Goal: Task Accomplishment & Management: Use online tool/utility

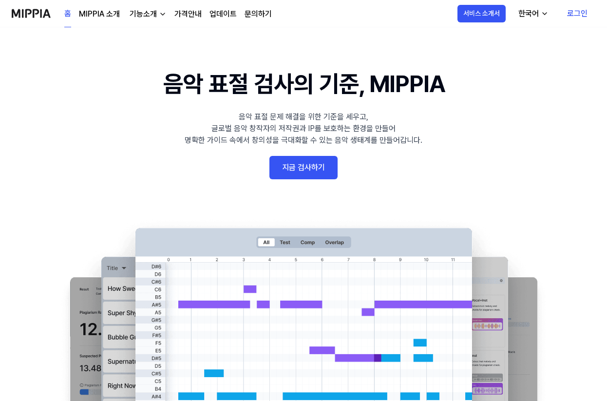
click at [294, 167] on link "지금 검사하기" at bounding box center [303, 167] width 68 height 23
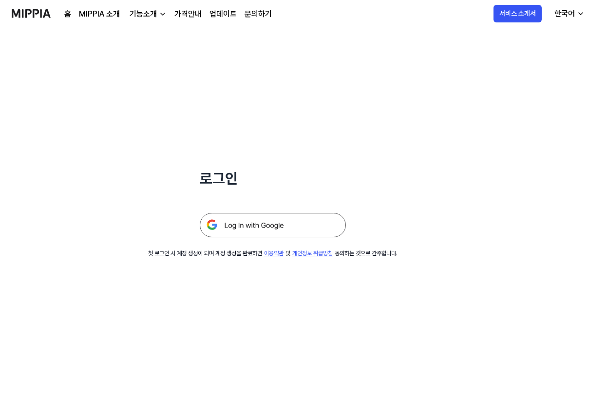
click at [300, 218] on img at bounding box center [273, 225] width 146 height 24
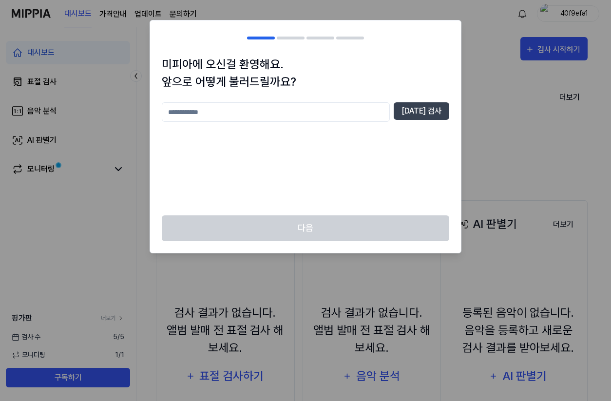
click at [285, 113] on input "text" at bounding box center [276, 111] width 228 height 19
type input "***"
click at [436, 113] on button "[DATE] 검사" at bounding box center [422, 111] width 56 height 18
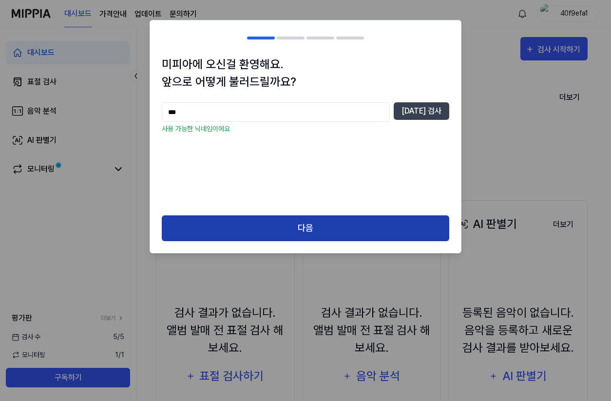
click at [313, 236] on button "다음" at bounding box center [305, 228] width 287 height 26
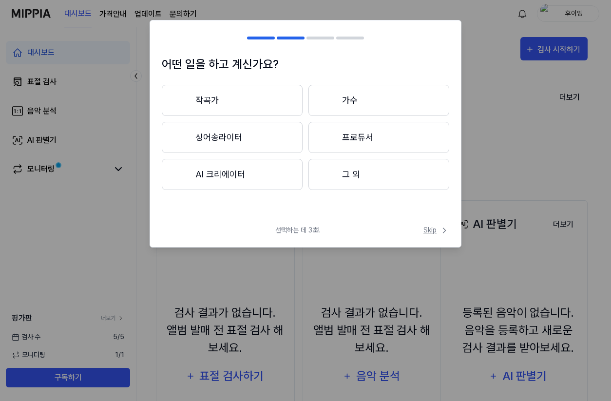
click at [431, 230] on span "Skip" at bounding box center [436, 230] width 26 height 10
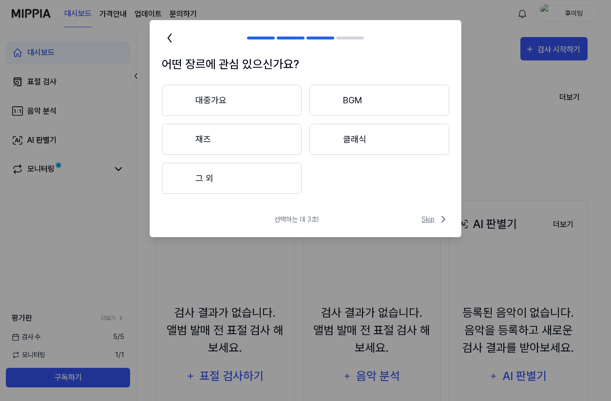
click at [437, 222] on icon at bounding box center [443, 219] width 12 height 12
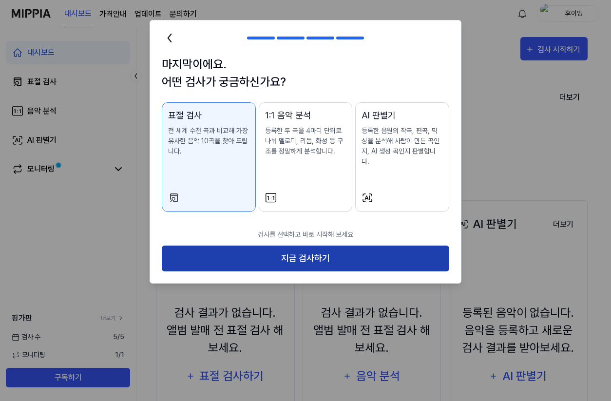
click at [374, 247] on button "지금 검사하기" at bounding box center [305, 258] width 287 height 26
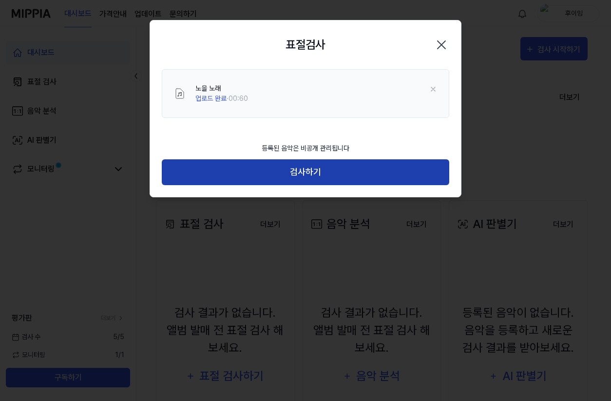
click at [320, 169] on button "검사하기" at bounding box center [305, 172] width 287 height 26
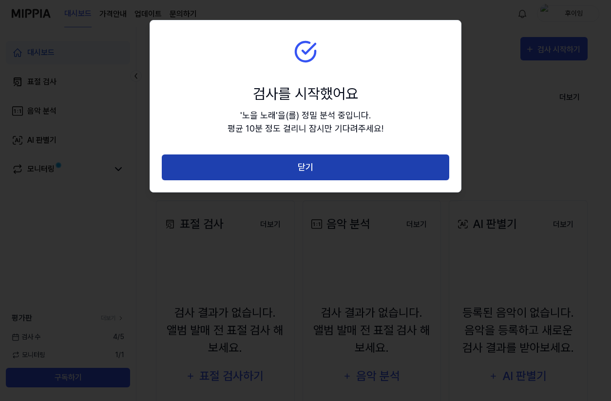
click at [363, 166] on button "닫기" at bounding box center [305, 167] width 287 height 26
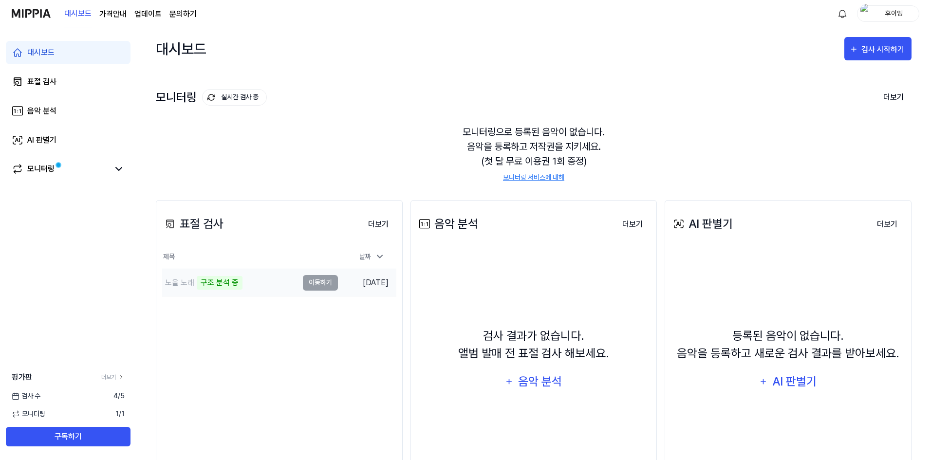
click at [328, 285] on td "노을 노래 구조 분석 중 이동하기" at bounding box center [250, 282] width 176 height 27
click at [224, 283] on div "구조 분석 중" at bounding box center [220, 283] width 46 height 14
click at [191, 284] on div "노을 노래" at bounding box center [179, 283] width 29 height 12
click at [181, 284] on div "노을 노래" at bounding box center [179, 283] width 29 height 12
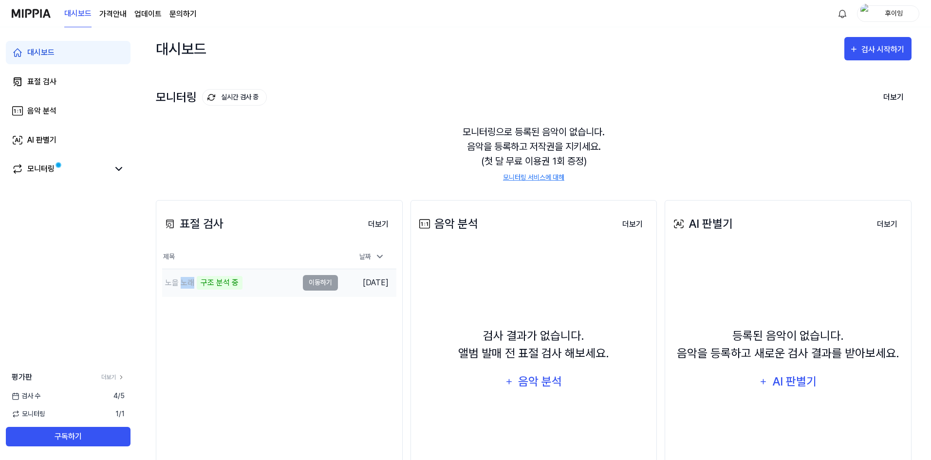
click at [181, 284] on div "노을 노래" at bounding box center [179, 283] width 29 height 12
click at [114, 269] on div "대시보드 표절 검사 음악 분석 AI 판별기 모니터링 평가판 더보기 검사 [DATE] 모니터링 1 / 1 구독하기" at bounding box center [68, 243] width 136 height 433
click at [56, 165] on span at bounding box center [59, 165] width 6 height 6
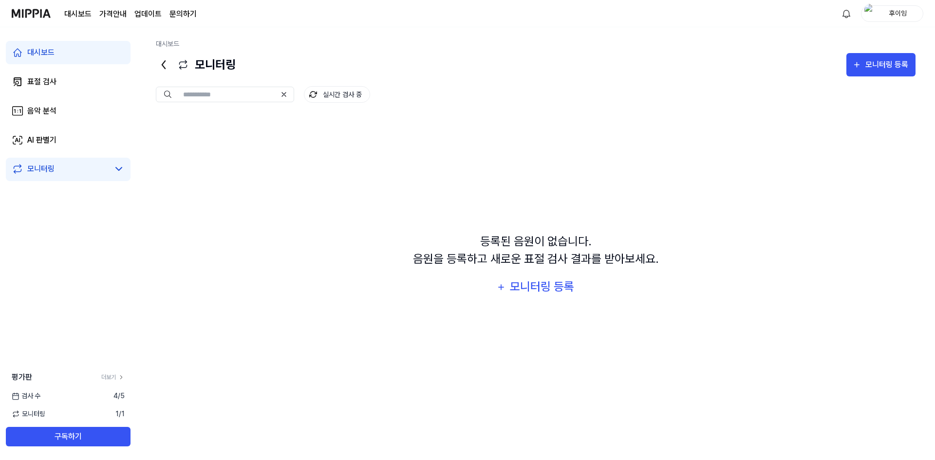
click at [72, 53] on link "대시보드" at bounding box center [68, 52] width 125 height 23
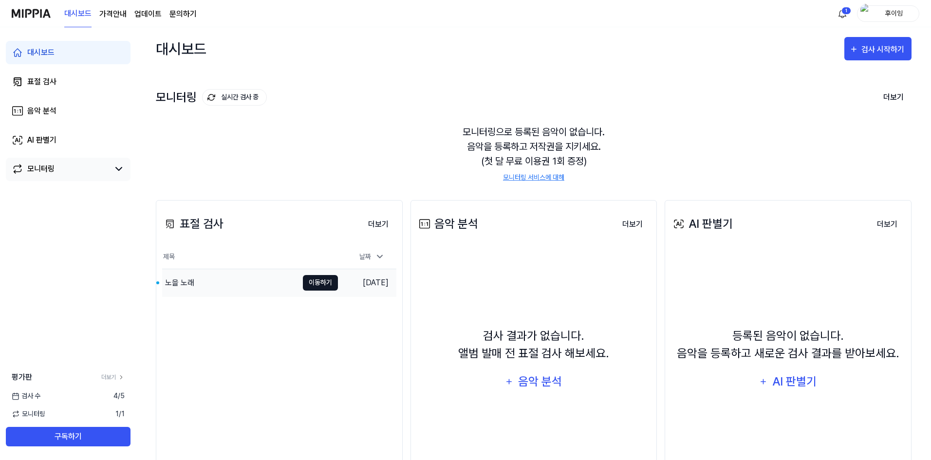
click at [319, 285] on button "이동하기" at bounding box center [320, 283] width 35 height 16
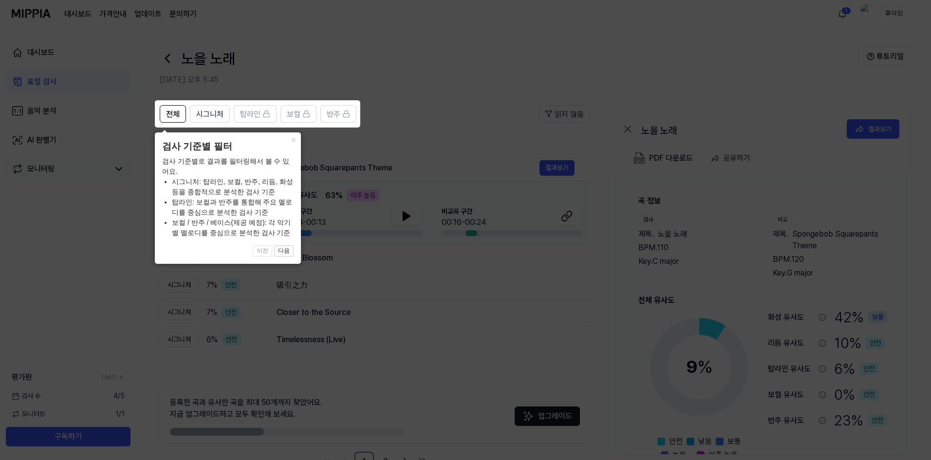
click at [436, 116] on icon at bounding box center [467, 230] width 935 height 460
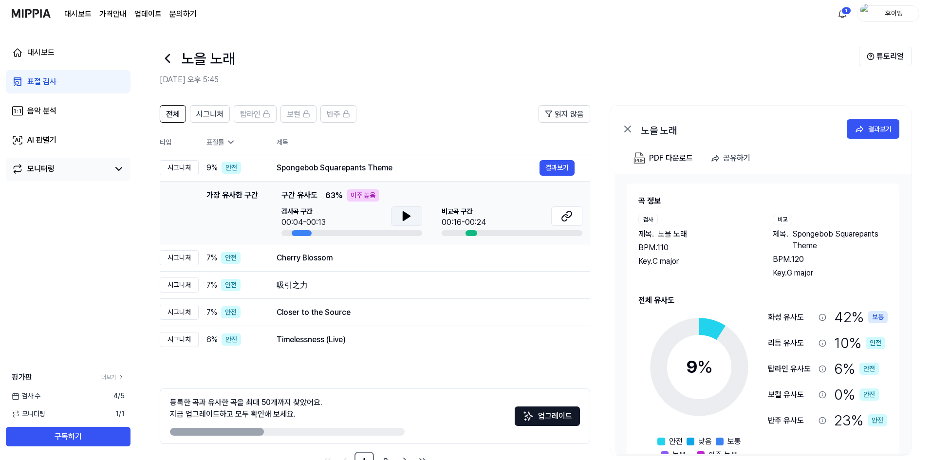
click at [401, 217] on icon at bounding box center [407, 216] width 12 height 12
click at [575, 217] on button at bounding box center [566, 215] width 31 height 19
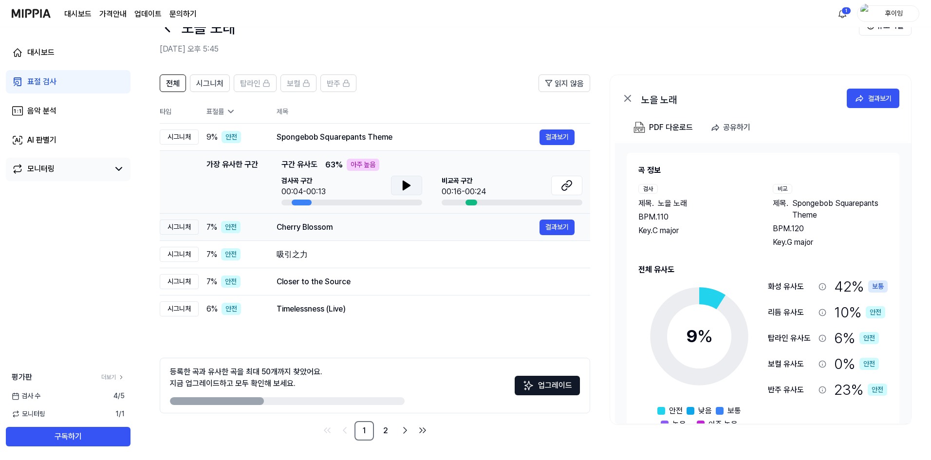
click at [382, 235] on div "Cherry Blossom 결과보기" at bounding box center [426, 228] width 298 height 16
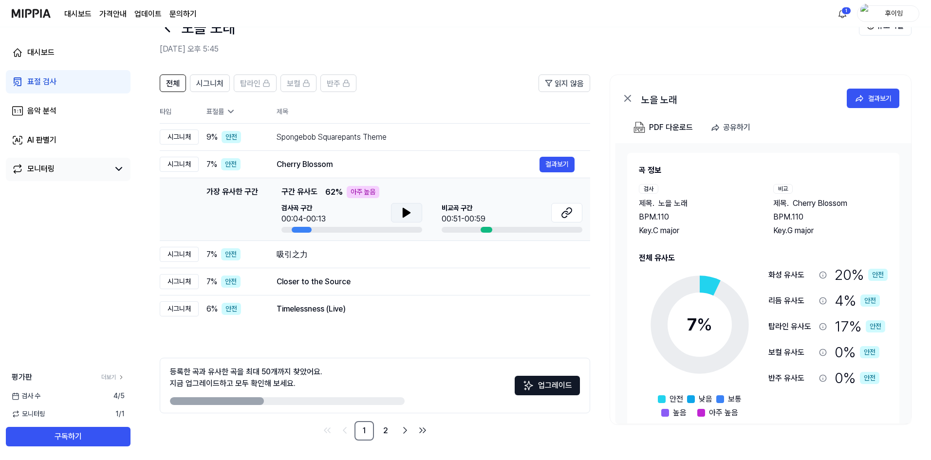
click at [400, 210] on button at bounding box center [406, 212] width 31 height 19
click at [407, 217] on icon at bounding box center [407, 213] width 12 height 12
click at [398, 273] on td "Closer to the Source 결과보기" at bounding box center [425, 281] width 329 height 27
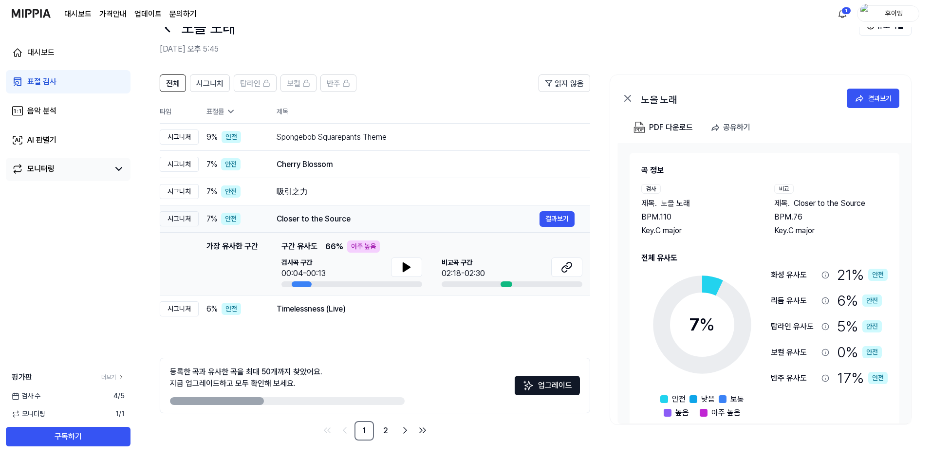
click at [397, 256] on div "가장 유사한 구간 구간 유사도 66 % 아주 높음 검사곡 구간 00:04-00:13 [GEOGRAPHIC_DATA] 구간 02:18-02:30" at bounding box center [431, 264] width 301 height 47
click at [402, 267] on icon at bounding box center [407, 268] width 12 height 12
click at [402, 209] on td "Closer to the Source 결과보기" at bounding box center [425, 219] width 329 height 27
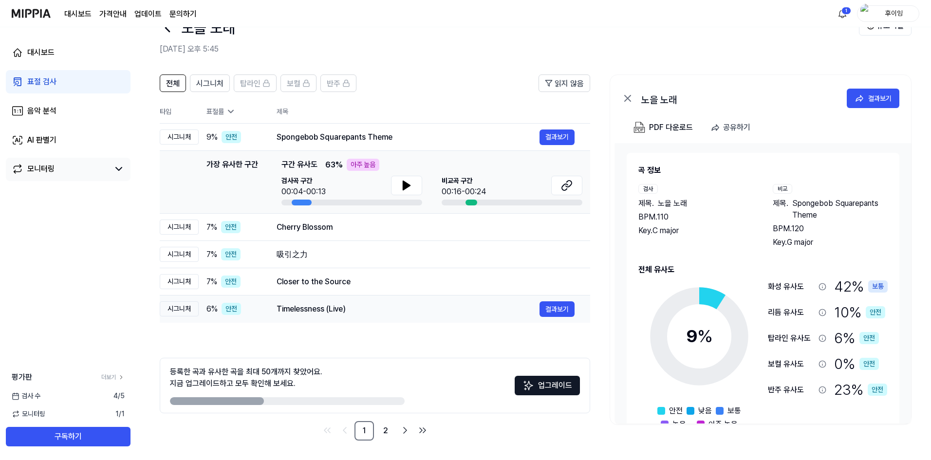
click at [382, 304] on div "Timelessness (Live)" at bounding box center [408, 309] width 263 height 12
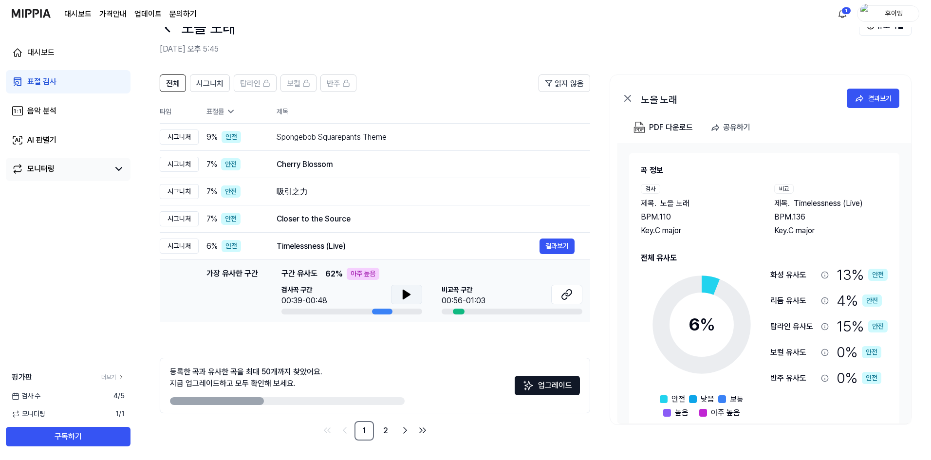
click at [403, 294] on icon at bounding box center [406, 294] width 7 height 9
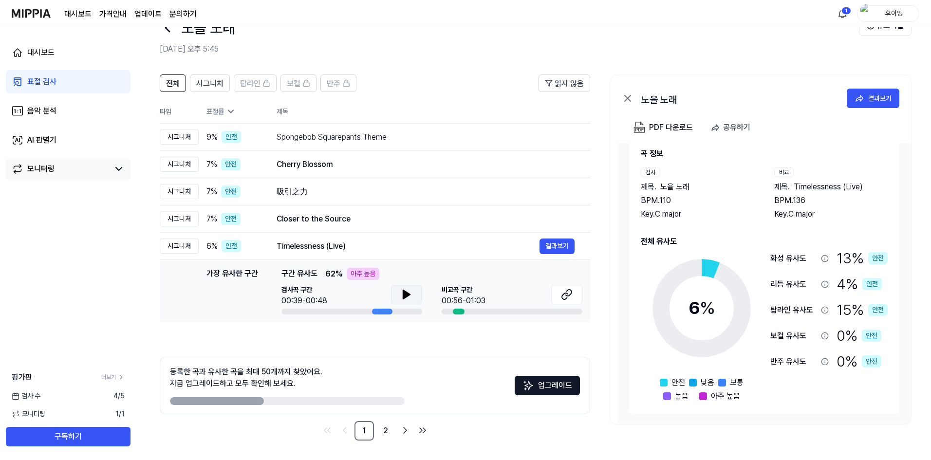
drag, startPoint x: 393, startPoint y: 435, endPoint x: 381, endPoint y: 417, distance: 21.2
click at [393, 400] on link "2" at bounding box center [385, 430] width 19 height 19
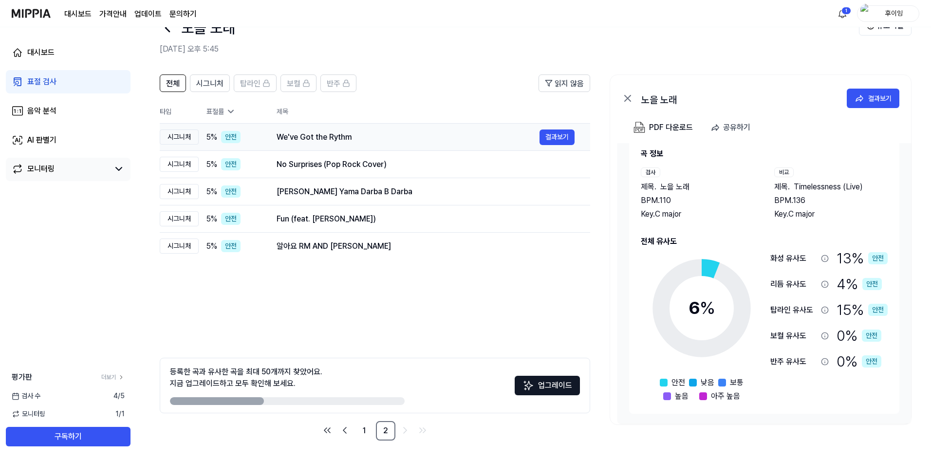
click at [336, 136] on div "We've Got the Rythm" at bounding box center [408, 137] width 263 height 12
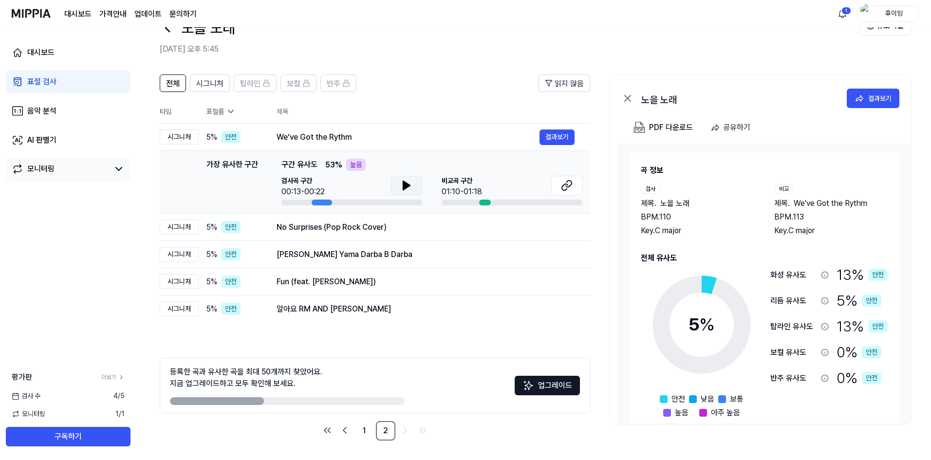
click at [405, 191] on button at bounding box center [406, 185] width 31 height 19
click at [388, 234] on div "No Surprises (Pop Rock Cover) 결과보기" at bounding box center [426, 228] width 298 height 16
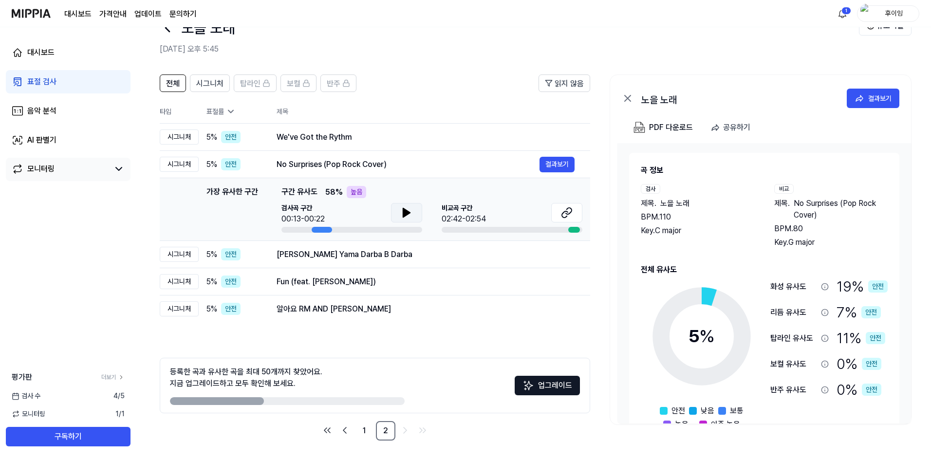
click at [402, 211] on icon at bounding box center [407, 213] width 12 height 12
click at [390, 259] on div "[PERSON_NAME] Yama Darba B Darba" at bounding box center [408, 255] width 263 height 12
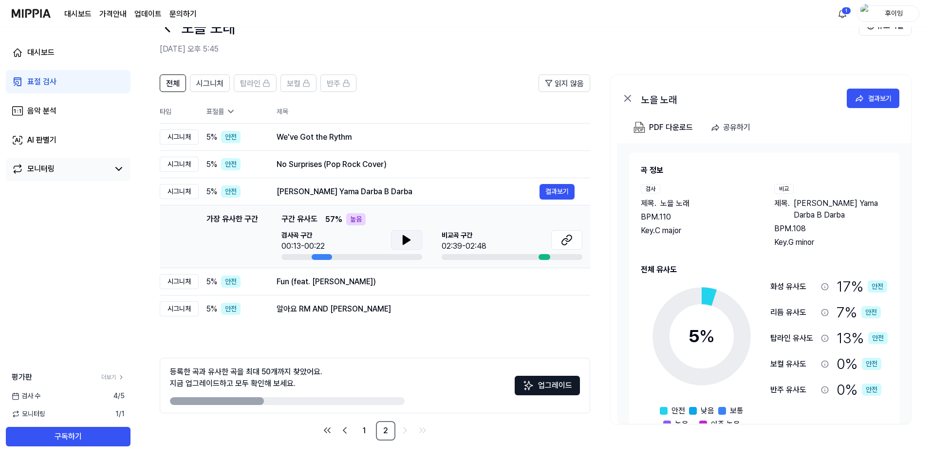
click at [404, 243] on icon at bounding box center [406, 240] width 7 height 9
click at [398, 281] on div "Fun (feat. [PERSON_NAME])" at bounding box center [408, 282] width 263 height 12
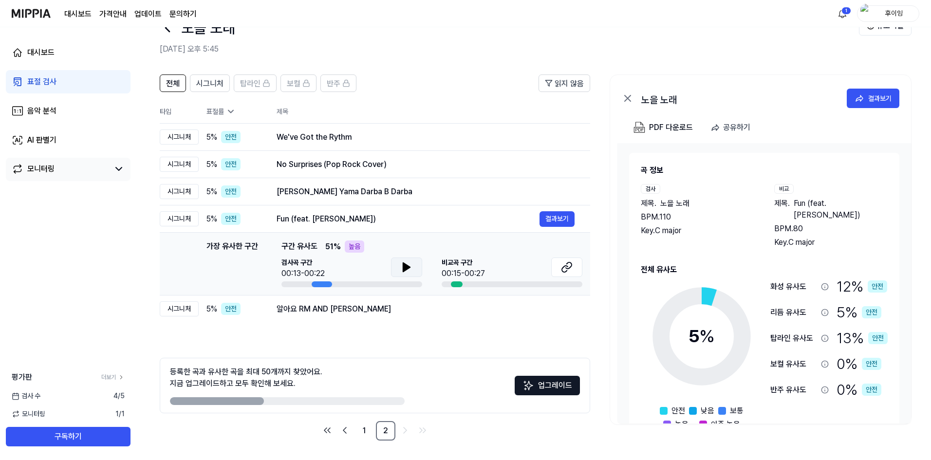
click at [405, 264] on icon at bounding box center [406, 267] width 7 height 9
click at [382, 312] on div "알아요 RM AND [PERSON_NAME]" at bounding box center [408, 309] width 263 height 12
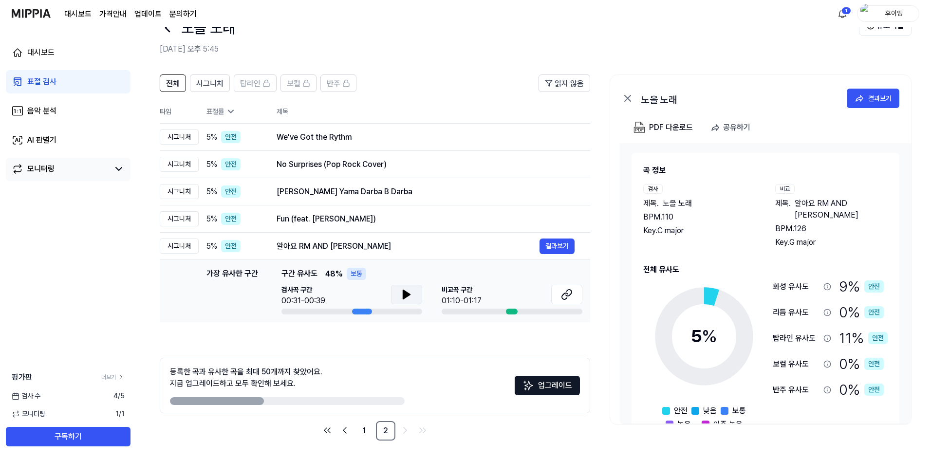
click at [399, 285] on button at bounding box center [406, 294] width 31 height 19
click at [401, 400] on icon "Go to next page" at bounding box center [405, 431] width 12 height 12
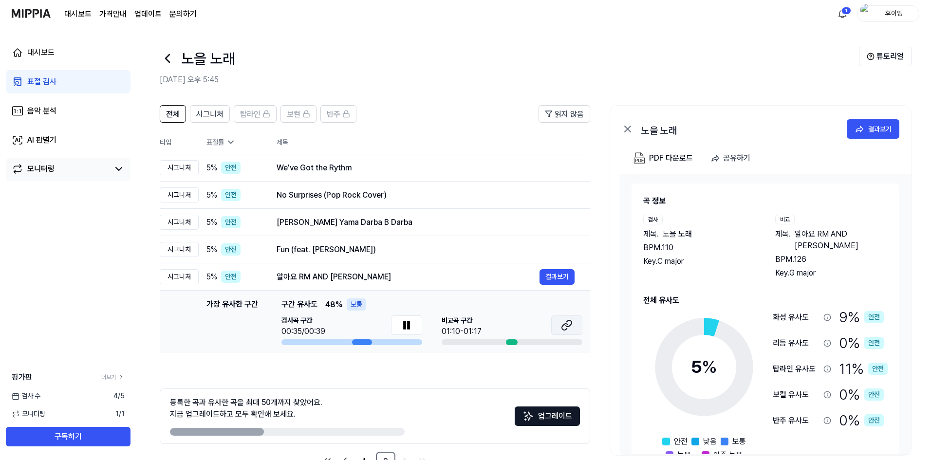
click at [564, 319] on icon at bounding box center [567, 325] width 12 height 12
click at [398, 320] on button at bounding box center [406, 325] width 31 height 19
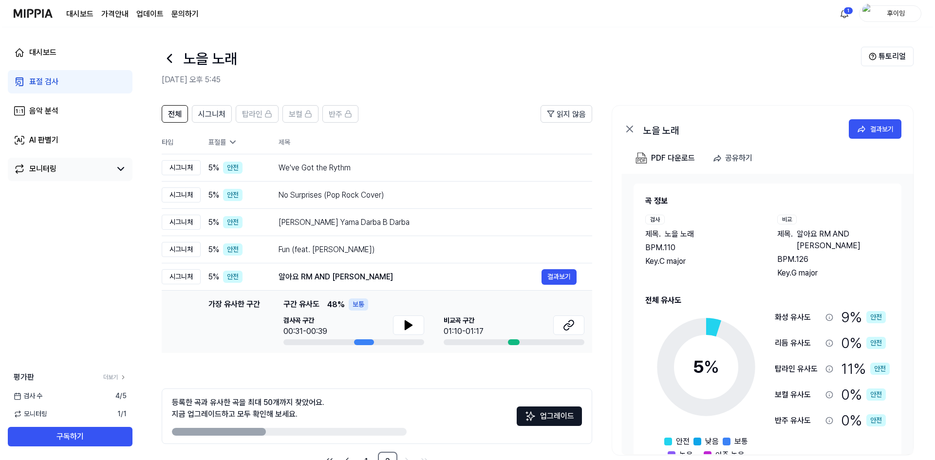
scroll to position [17, 0]
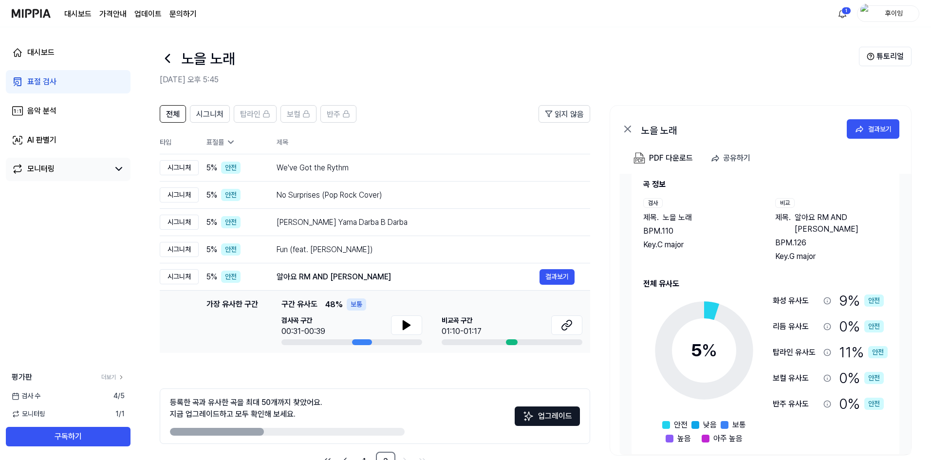
drag, startPoint x: 748, startPoint y: 275, endPoint x: 821, endPoint y: 391, distance: 137.0
click at [610, 390] on div "전체 유사도 5 % 안전 낮음 보통 높음 아주 높음 화성 유사도 9 % 안전 리듬 유사도 0 % 안전 탑라인 유사도 11 % 안전 보컬 유사도…" at bounding box center [765, 361] width 244 height 167
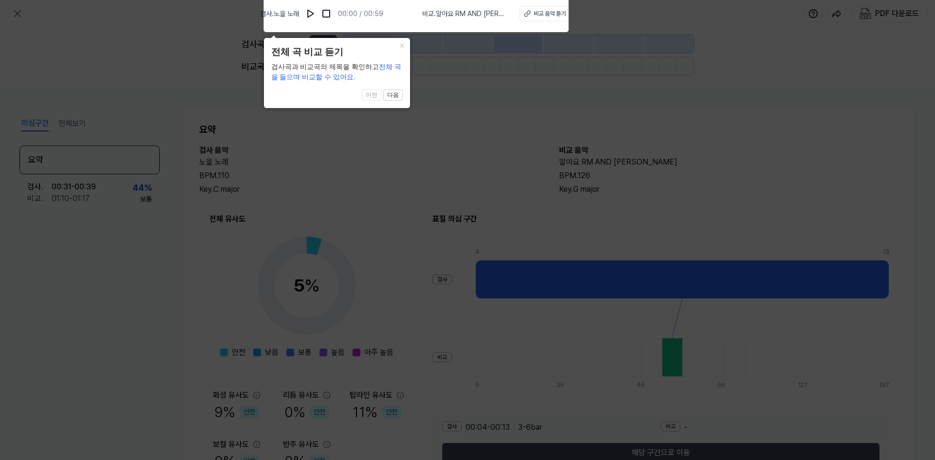
click at [439, 73] on icon at bounding box center [467, 227] width 935 height 465
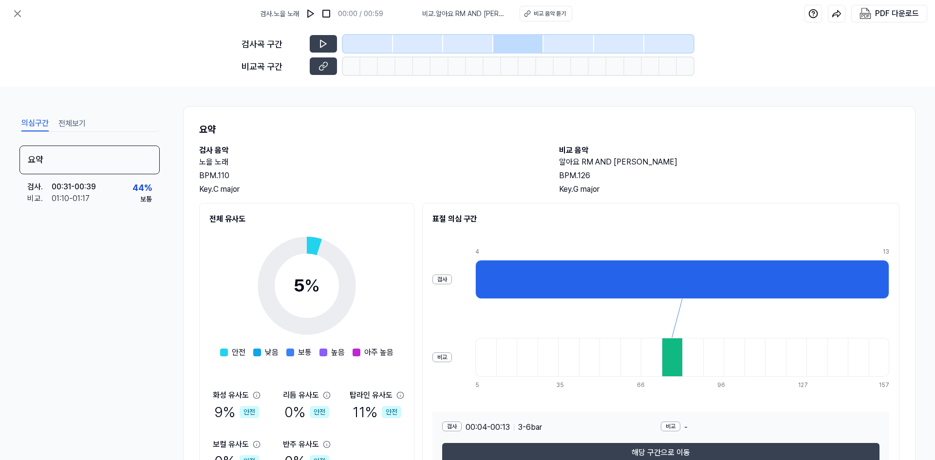
scroll to position [58, 0]
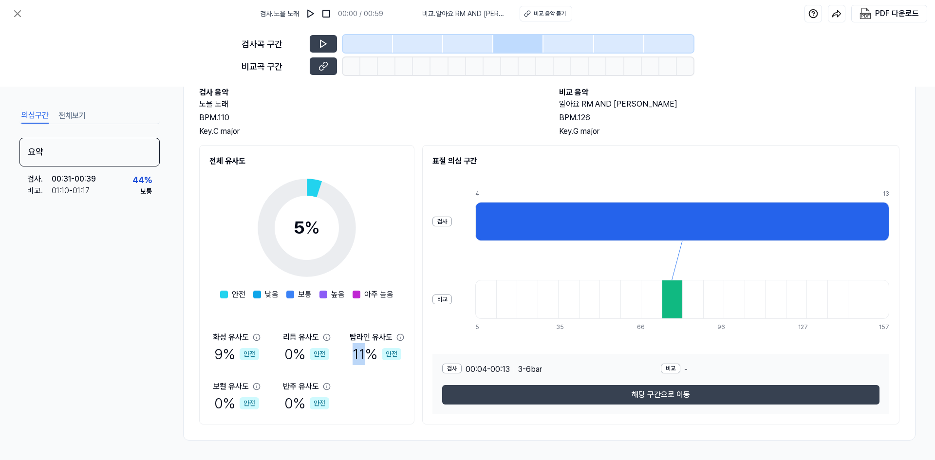
drag, startPoint x: 354, startPoint y: 356, endPoint x: 369, endPoint y: 356, distance: 15.6
click at [369, 356] on div "11 % 안전" at bounding box center [377, 354] width 49 height 22
drag, startPoint x: 519, startPoint y: 259, endPoint x: 487, endPoint y: 288, distance: 43.8
click at [491, 287] on div "4 13 5 13 20 28 35 43 51 58 66 74 81 89 96 104 112 119 127 134 142 150 157" at bounding box center [682, 260] width 414 height 142
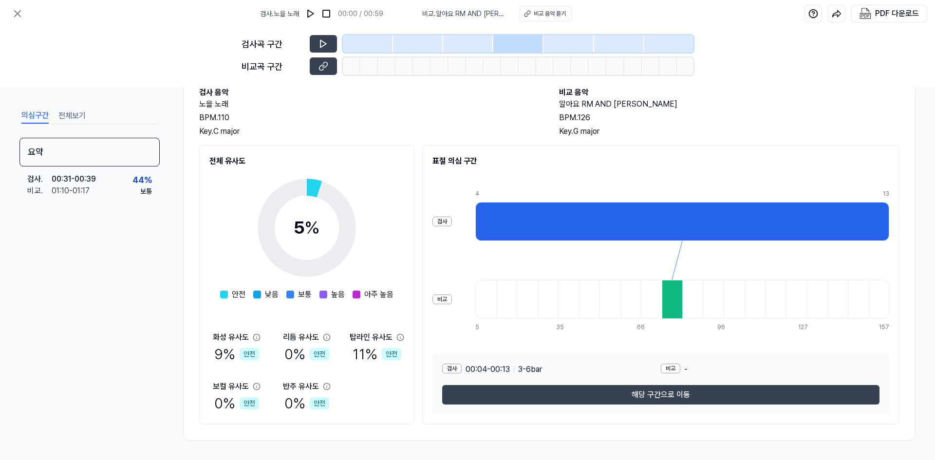
scroll to position [0, 0]
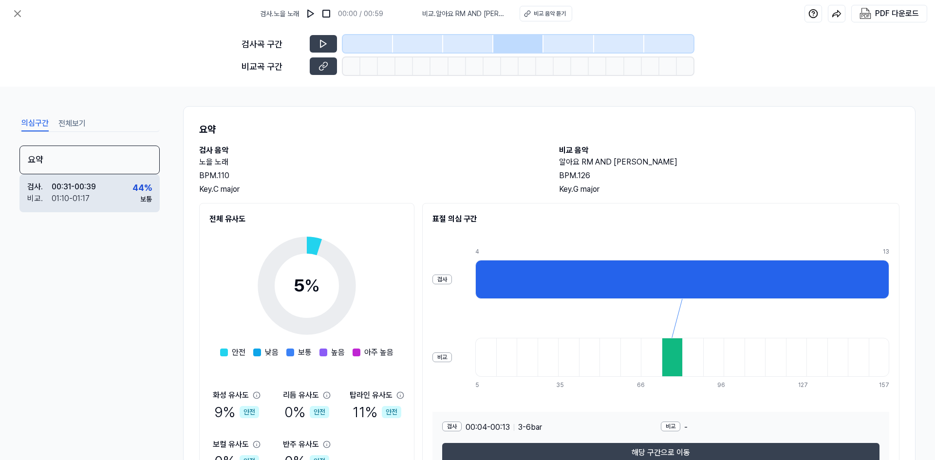
click at [82, 187] on div "00:31 - 00:39" at bounding box center [74, 187] width 44 height 12
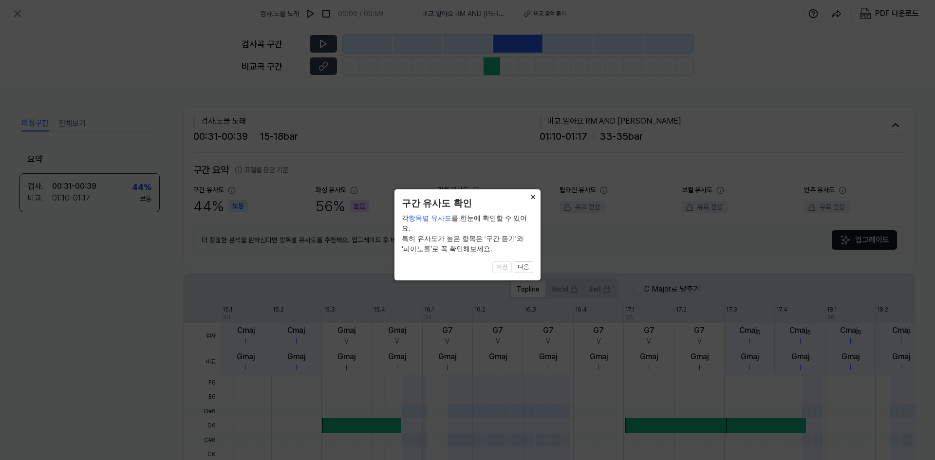
click at [535, 199] on button "×" at bounding box center [533, 196] width 16 height 14
